Goal: Transaction & Acquisition: Purchase product/service

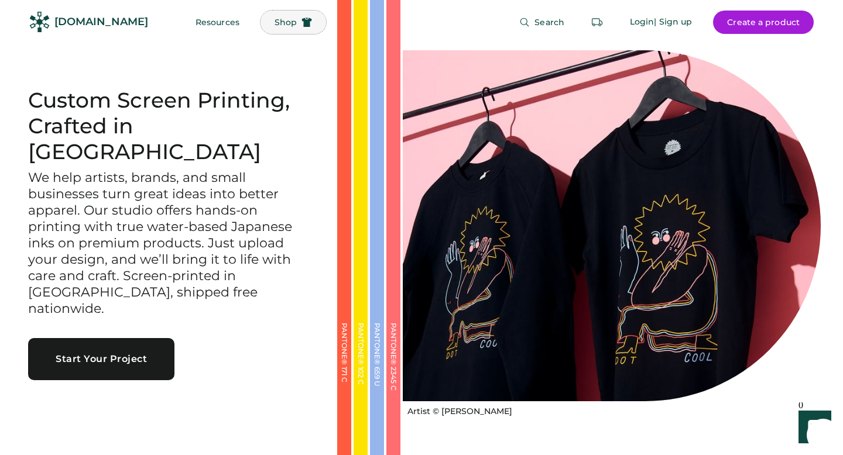
click at [277, 28] on button "Shop" at bounding box center [293, 22] width 66 height 23
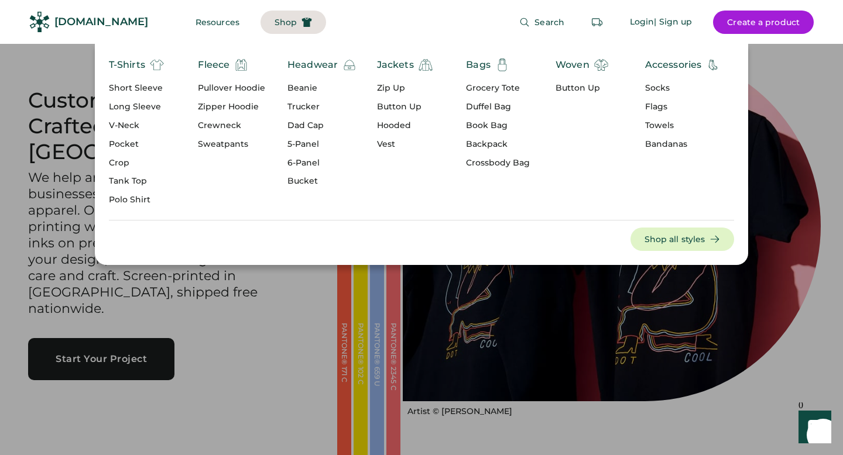
click at [159, 66] on img at bounding box center [157, 65] width 14 height 14
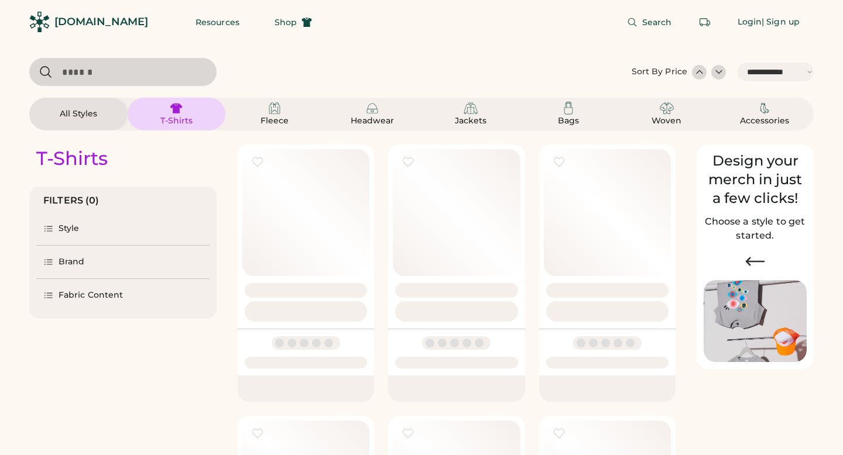
select select "*****"
select select "*"
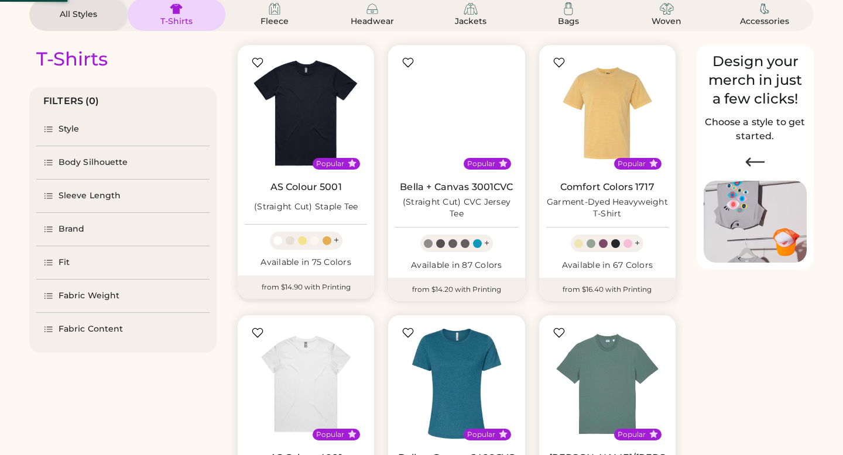
scroll to position [99, 0]
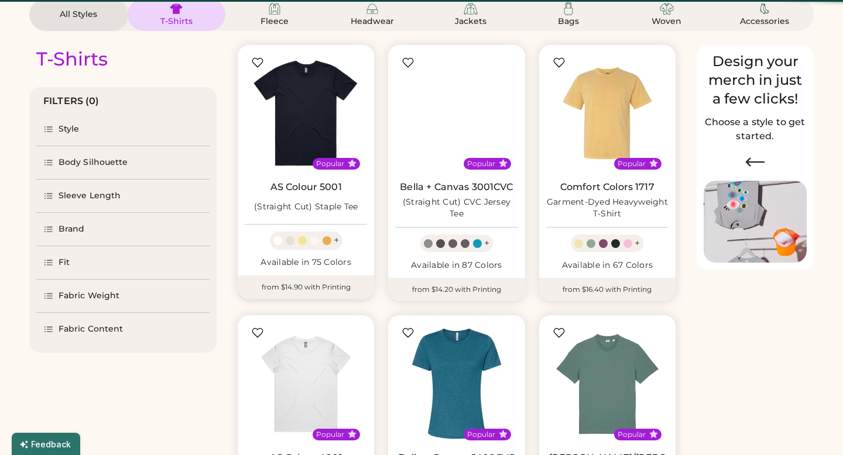
select select "*****"
select select "*"
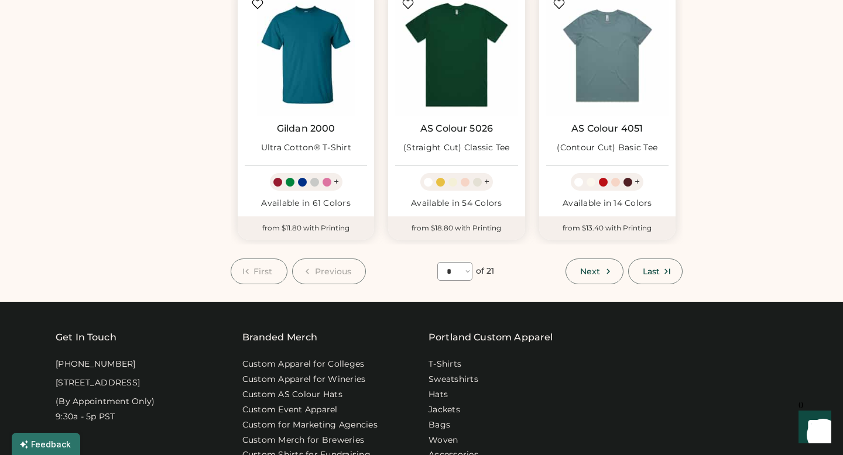
scroll to position [985, 0]
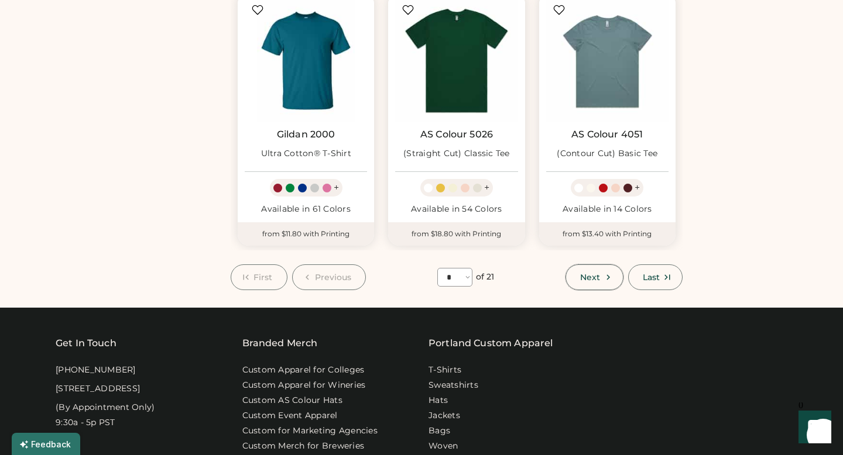
click at [603, 272] on icon at bounding box center [608, 277] width 11 height 11
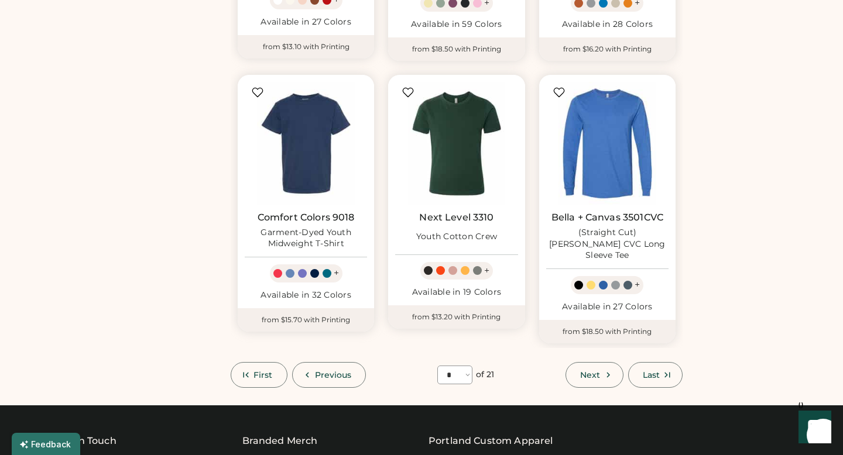
scroll to position [895, 0]
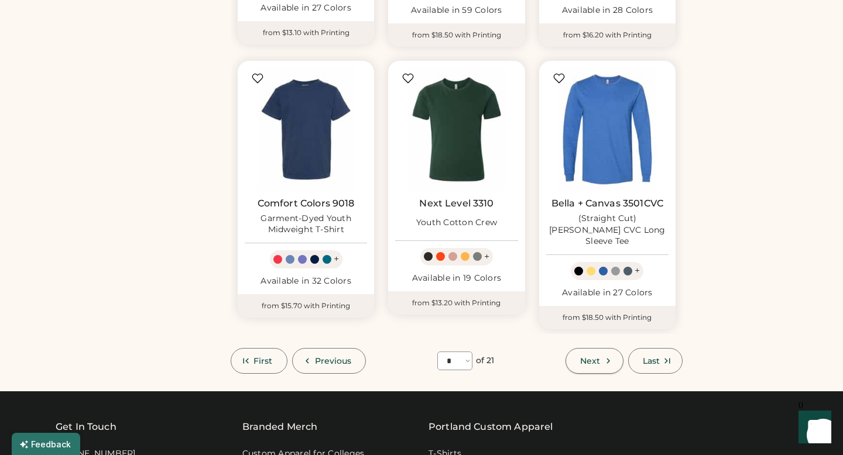
click at [599, 357] on span "Next" at bounding box center [590, 361] width 20 height 8
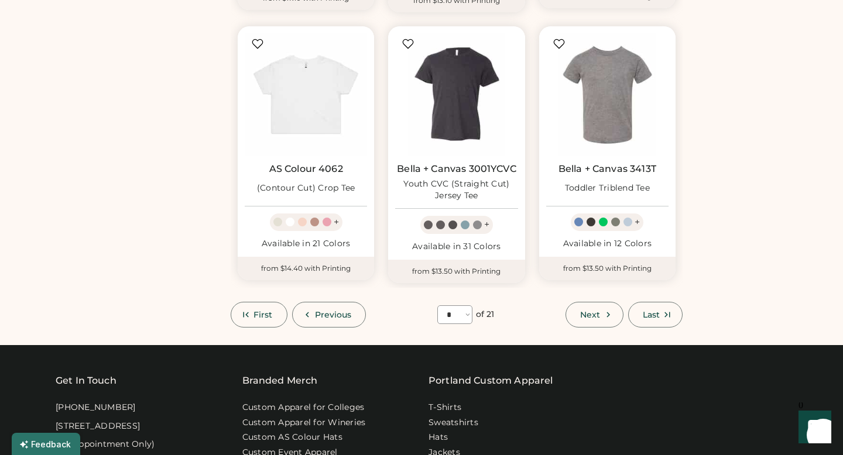
scroll to position [931, 0]
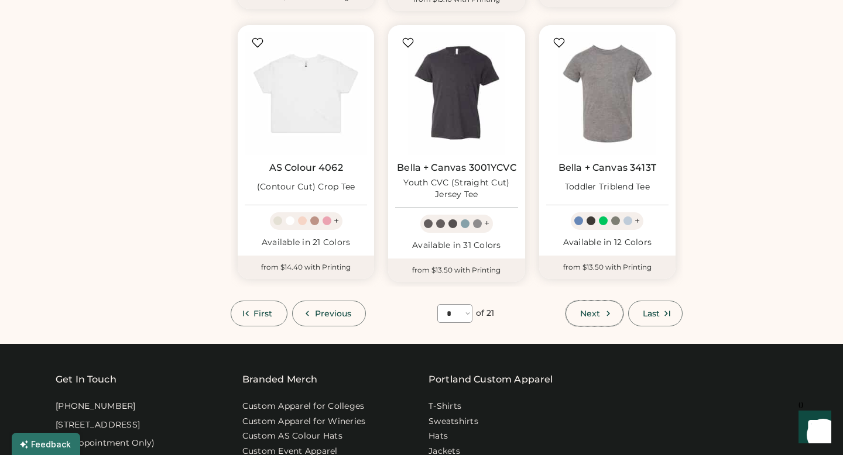
click at [591, 313] on span "Next" at bounding box center [590, 314] width 20 height 8
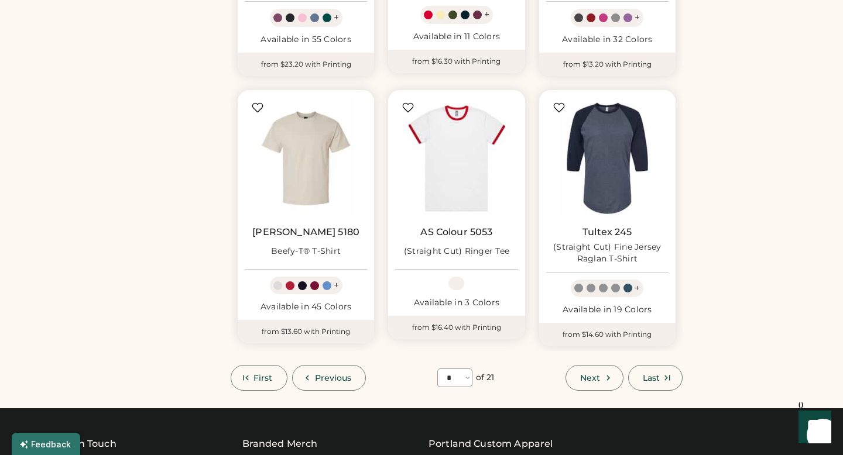
scroll to position [864, 0]
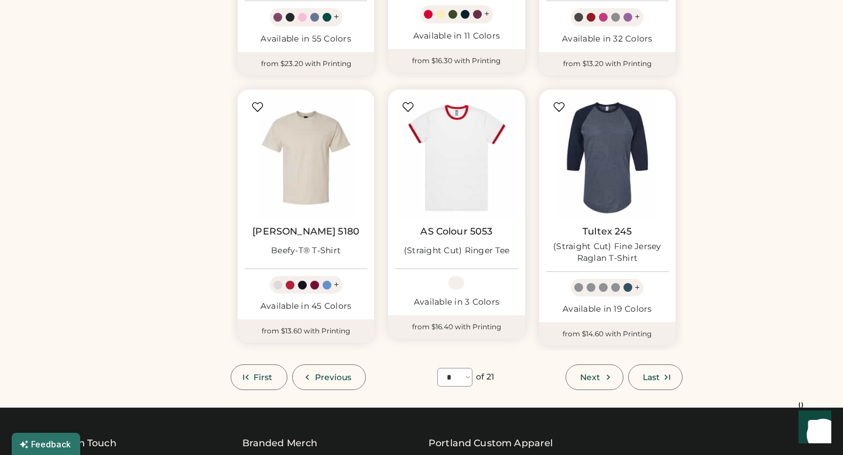
click at [578, 384] on button "Next" at bounding box center [593, 378] width 57 height 26
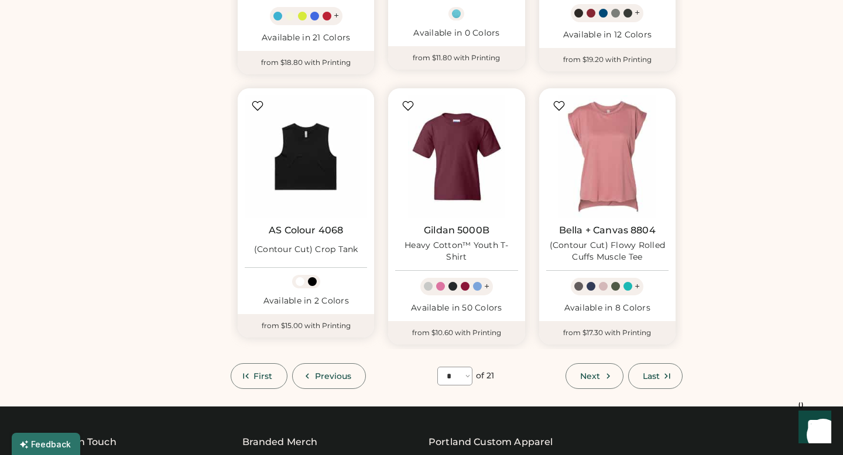
scroll to position [882, 0]
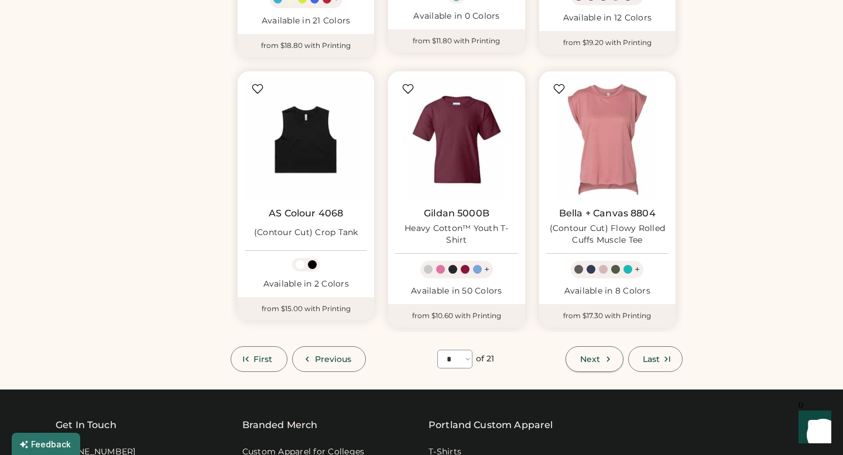
click at [596, 363] on span "Next" at bounding box center [590, 359] width 20 height 8
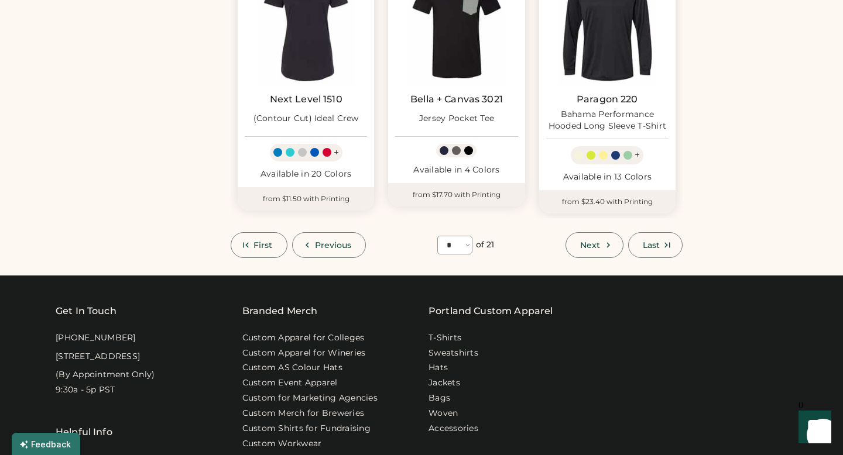
scroll to position [1029, 0]
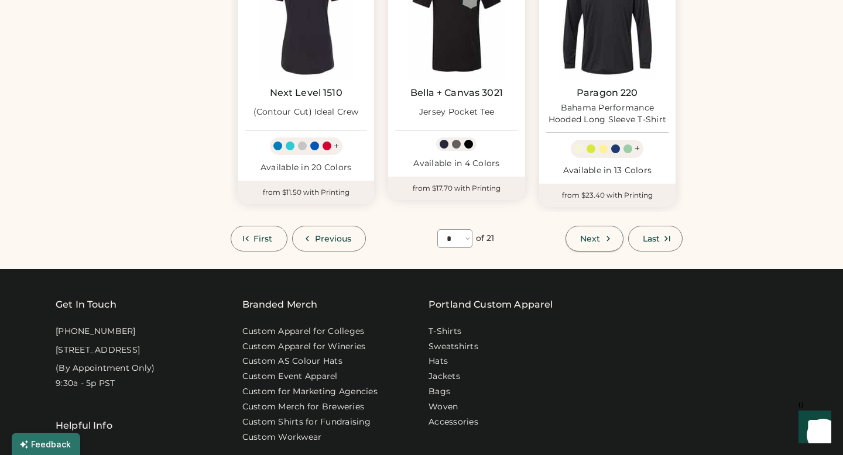
click at [607, 239] on button "Next" at bounding box center [593, 239] width 57 height 26
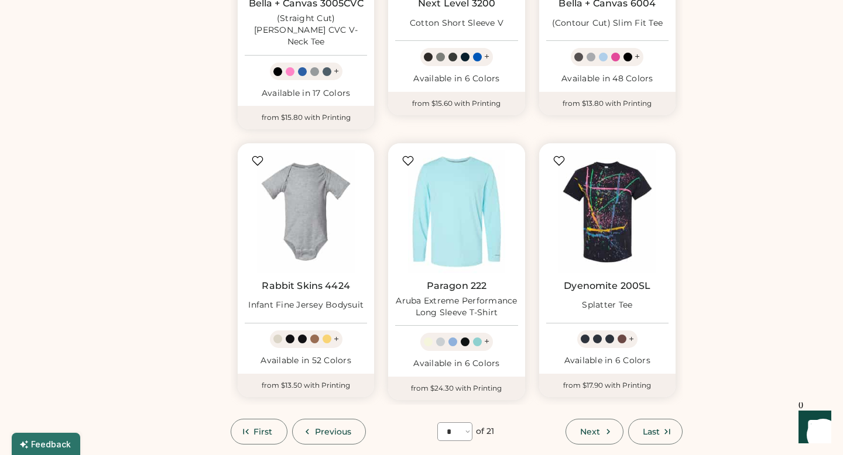
scroll to position [879, 0]
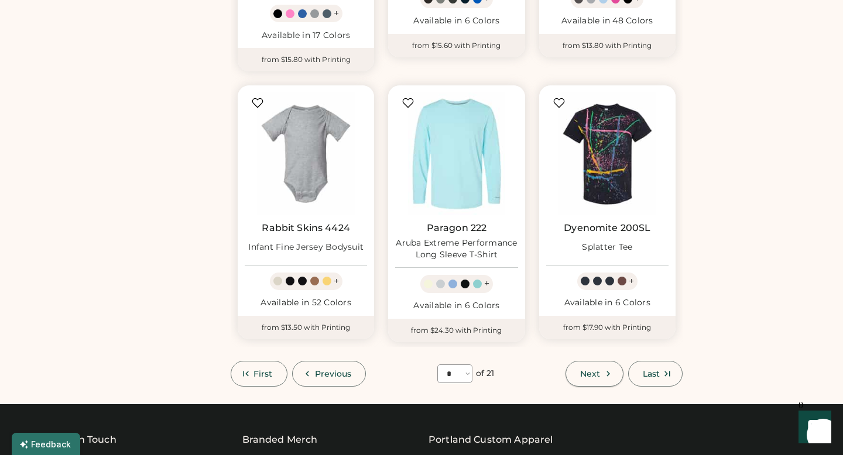
click at [580, 370] on span "Next" at bounding box center [590, 374] width 20 height 8
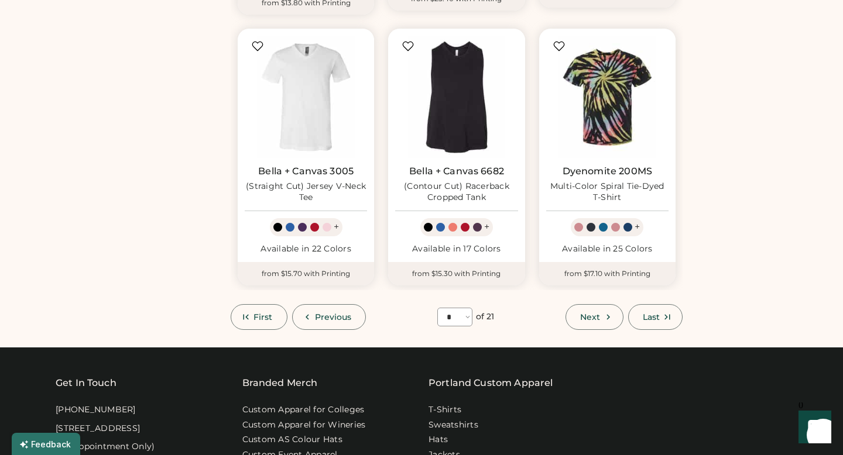
scroll to position [958, 0]
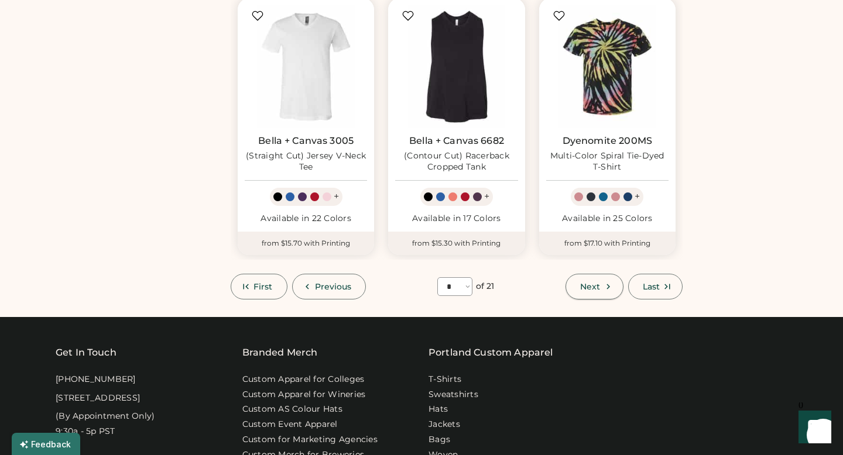
click at [586, 278] on button "Next" at bounding box center [593, 287] width 57 height 26
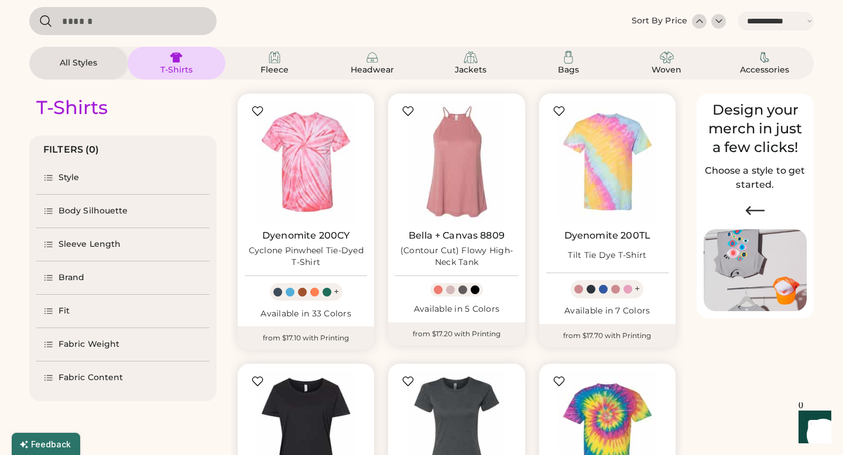
click at [108, 347] on div "Fabric Weight" at bounding box center [89, 345] width 61 height 12
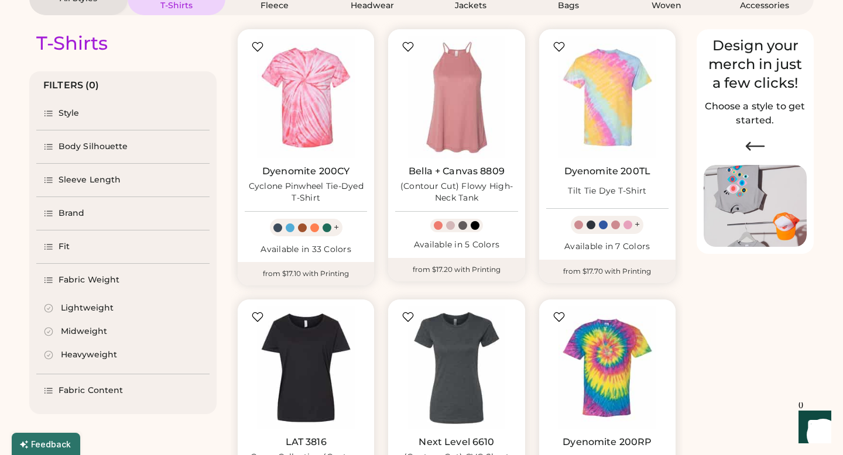
scroll to position [116, 0]
click at [94, 352] on div "Heavyweight" at bounding box center [89, 355] width 56 height 12
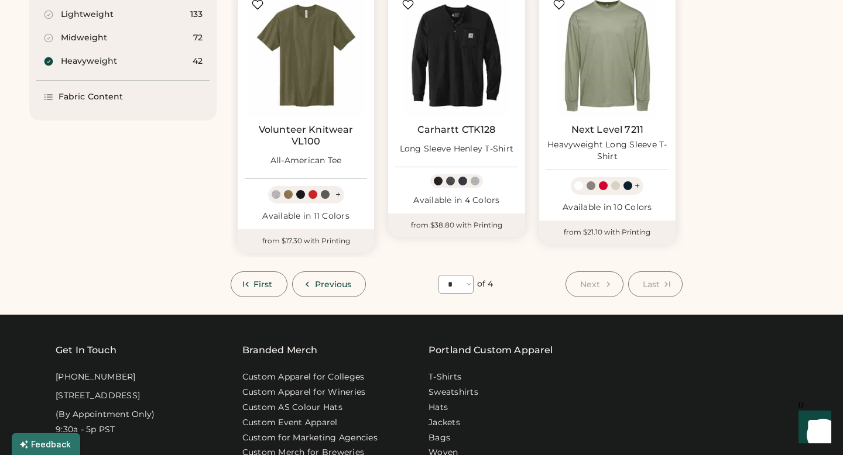
scroll to position [432, 0]
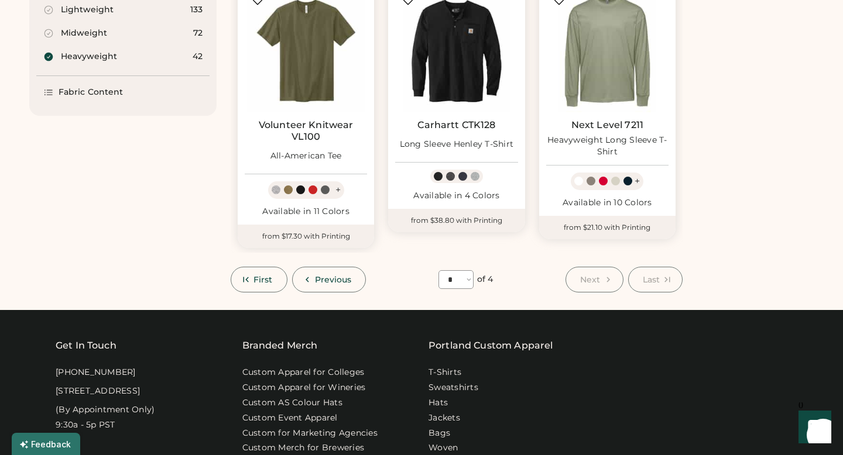
click at [610, 286] on button "Next" at bounding box center [593, 280] width 57 height 26
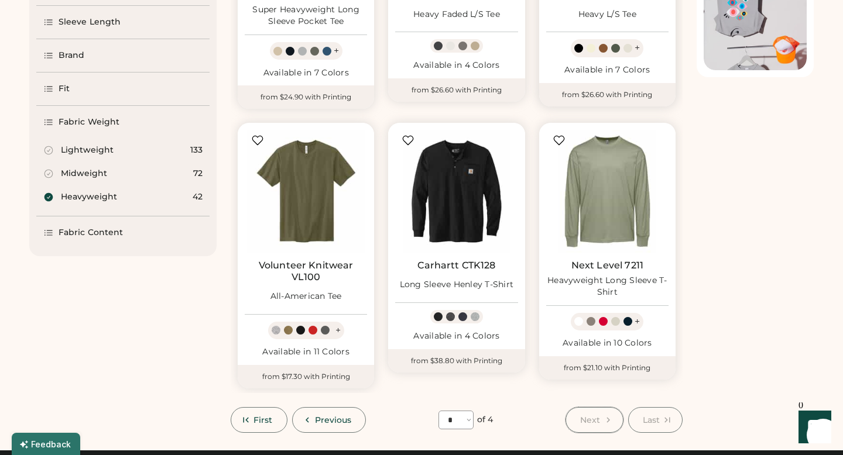
scroll to position [384, 0]
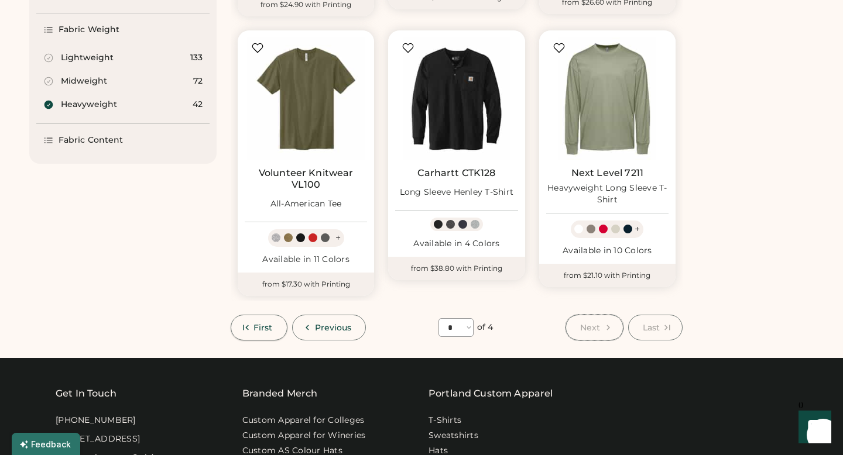
click at [266, 321] on button "First" at bounding box center [259, 328] width 57 height 26
select select "*"
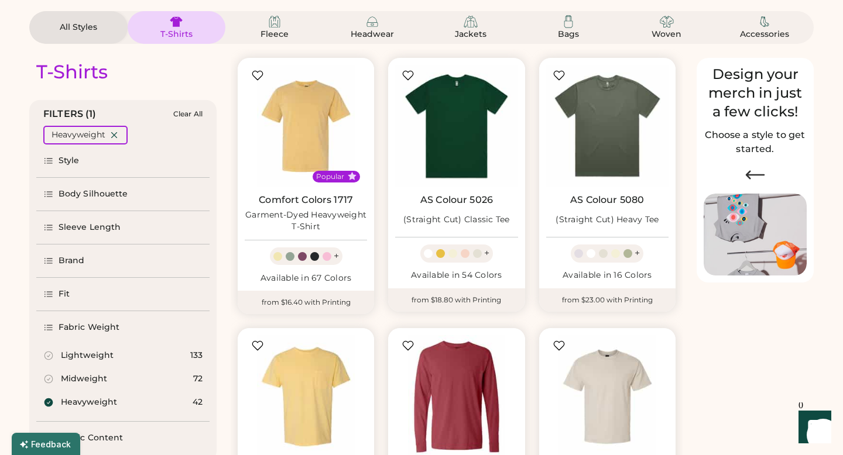
scroll to position [99, 0]
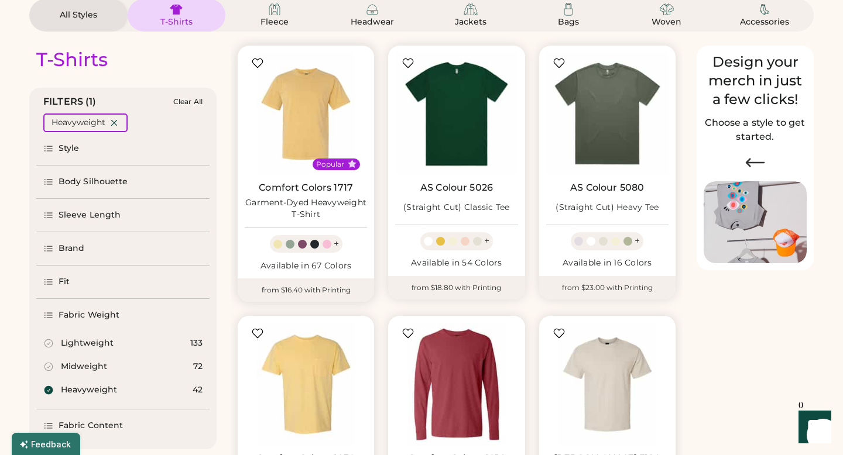
click at [291, 245] on div at bounding box center [290, 244] width 9 height 9
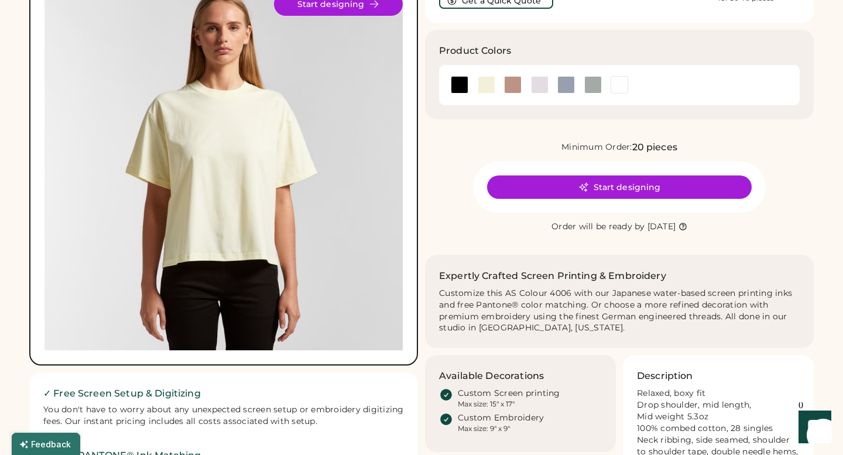
scroll to position [101, 0]
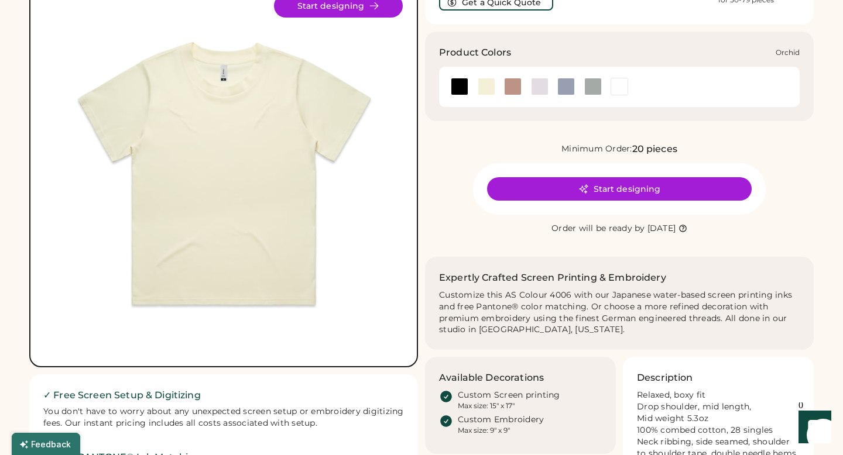
click at [541, 91] on div at bounding box center [540, 87] width 18 height 18
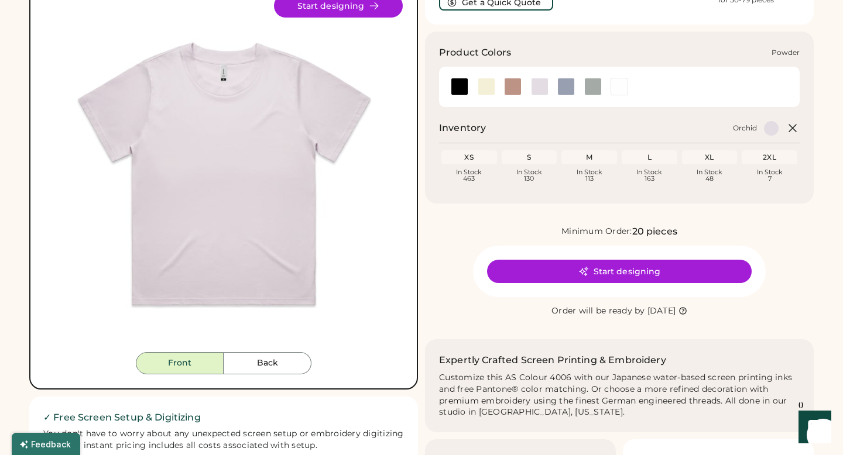
click at [568, 85] on div at bounding box center [566, 87] width 18 height 18
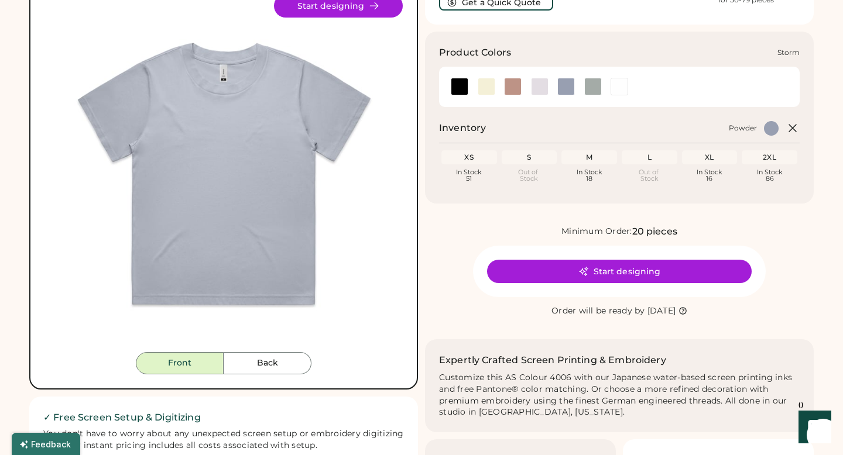
click at [591, 92] on div at bounding box center [593, 87] width 18 height 18
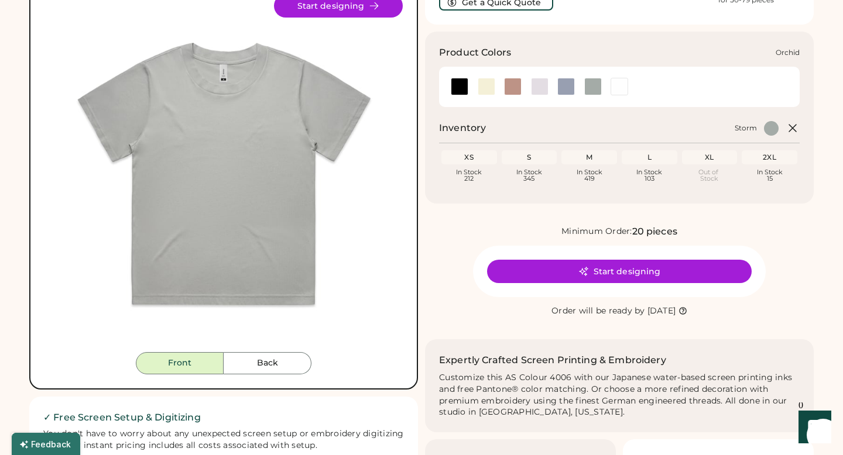
click at [538, 91] on div at bounding box center [540, 87] width 18 height 18
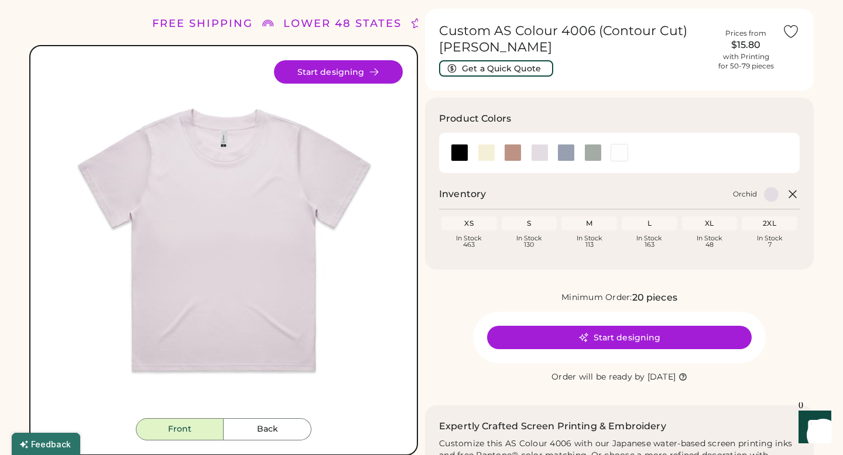
scroll to position [32, 0]
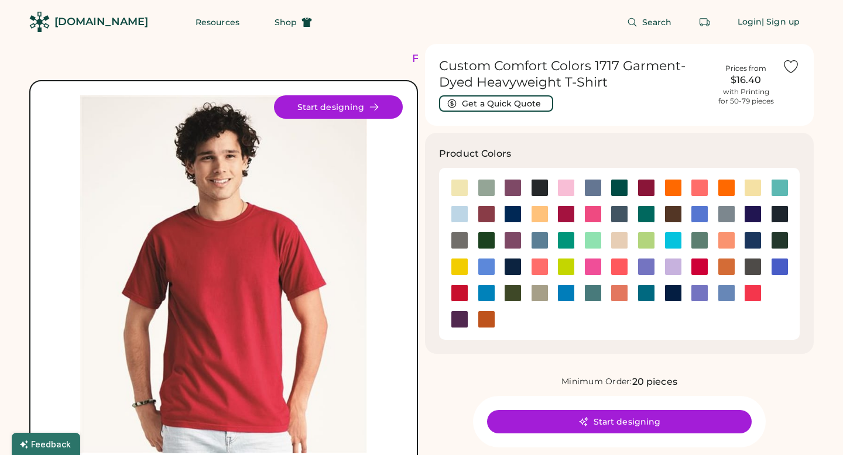
scroll to position [51, 0]
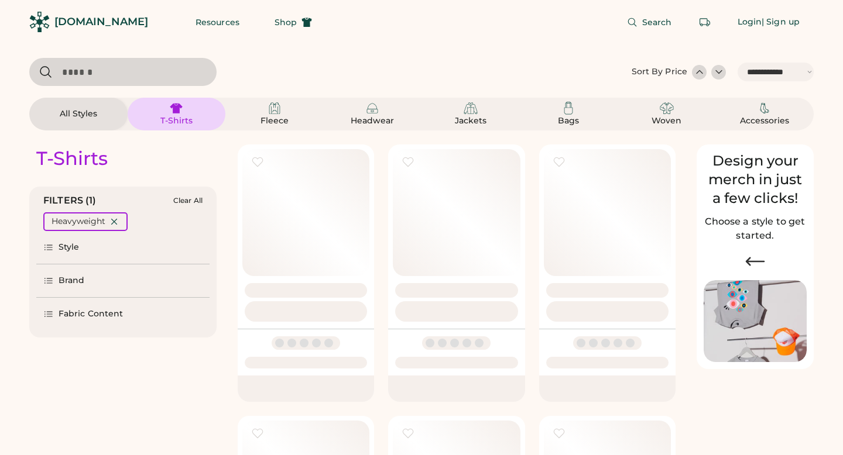
select select "*****"
select select "*"
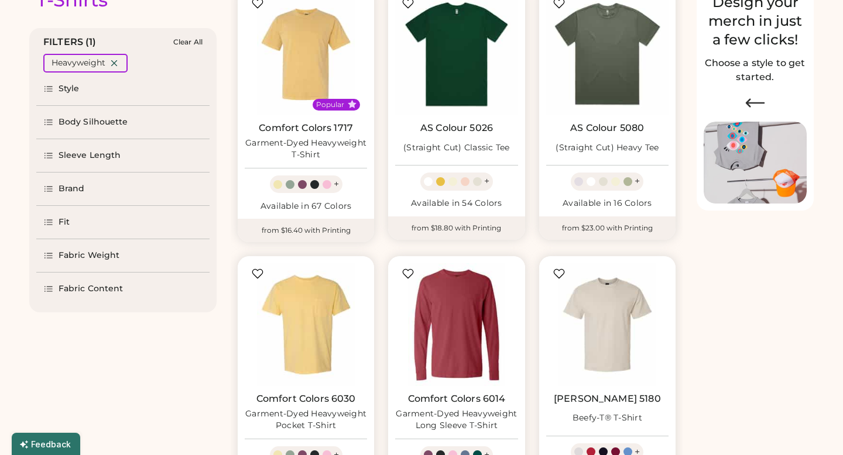
select select "*****"
select select "*"
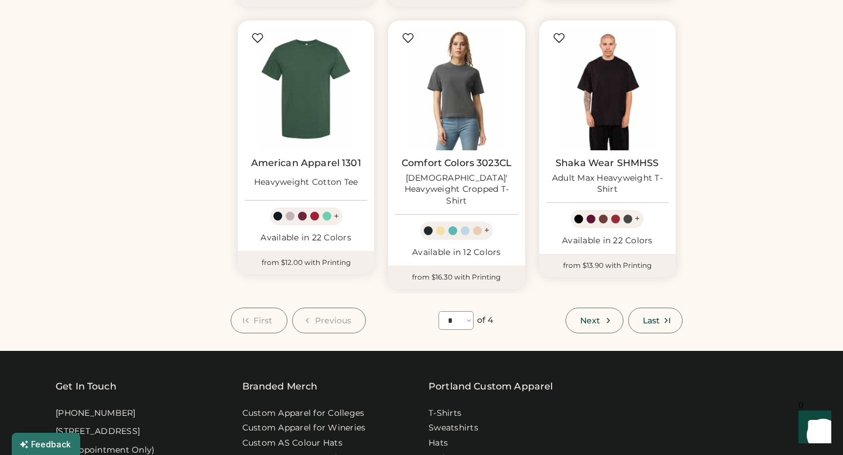
scroll to position [959, 0]
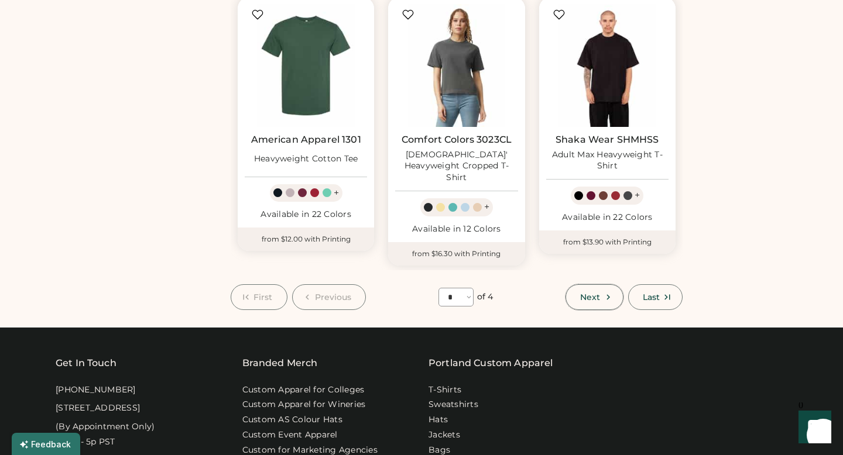
click at [596, 293] on span "Next" at bounding box center [590, 297] width 20 height 8
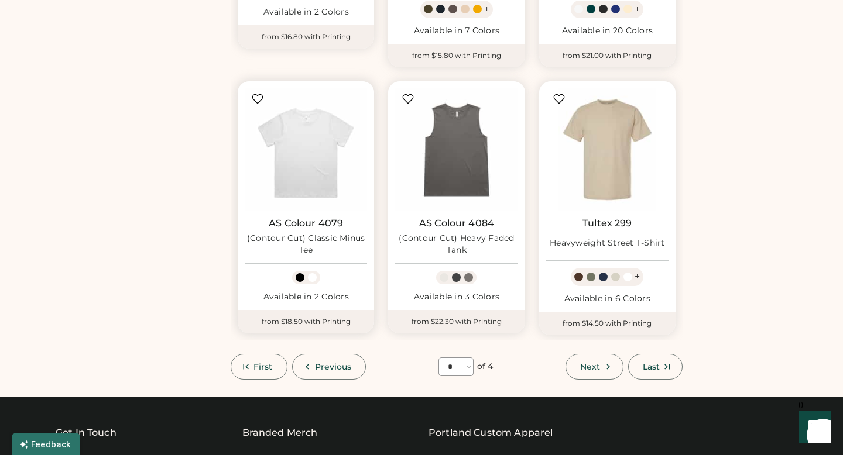
scroll to position [896, 0]
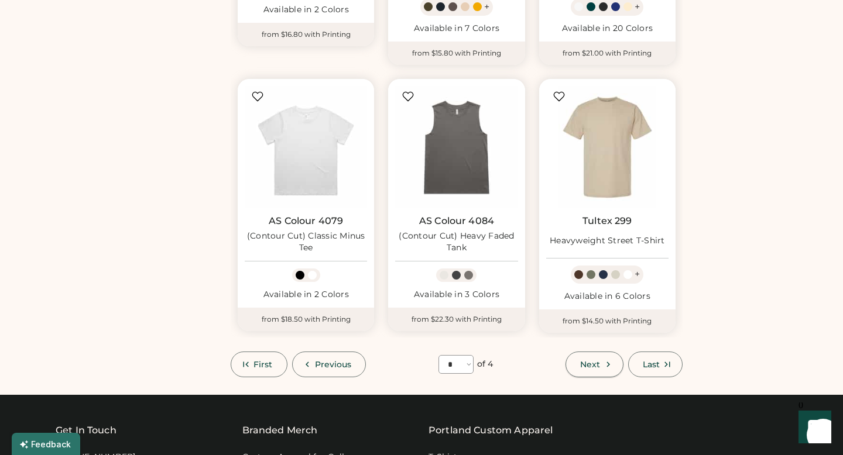
click at [590, 366] on span "Next" at bounding box center [590, 364] width 20 height 8
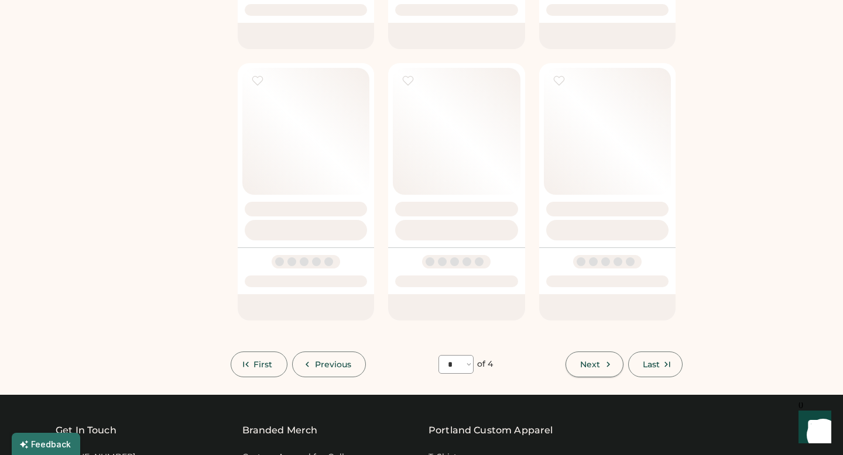
select select "*"
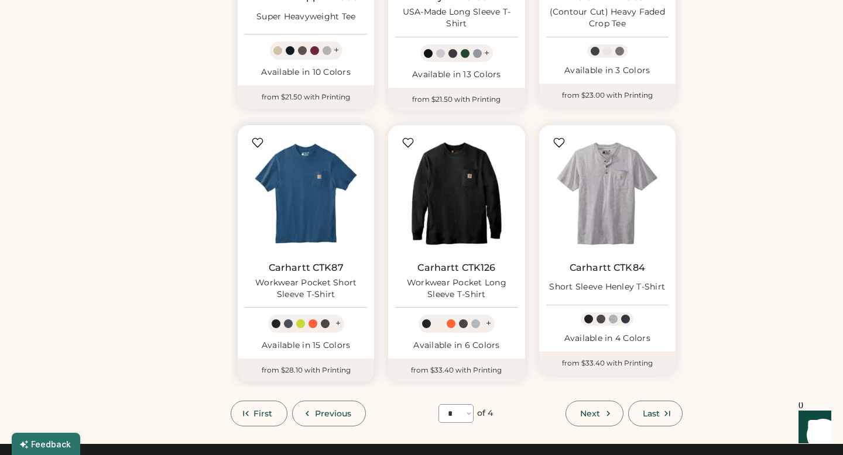
scroll to position [873, 0]
